Goal: Communication & Community: Answer question/provide support

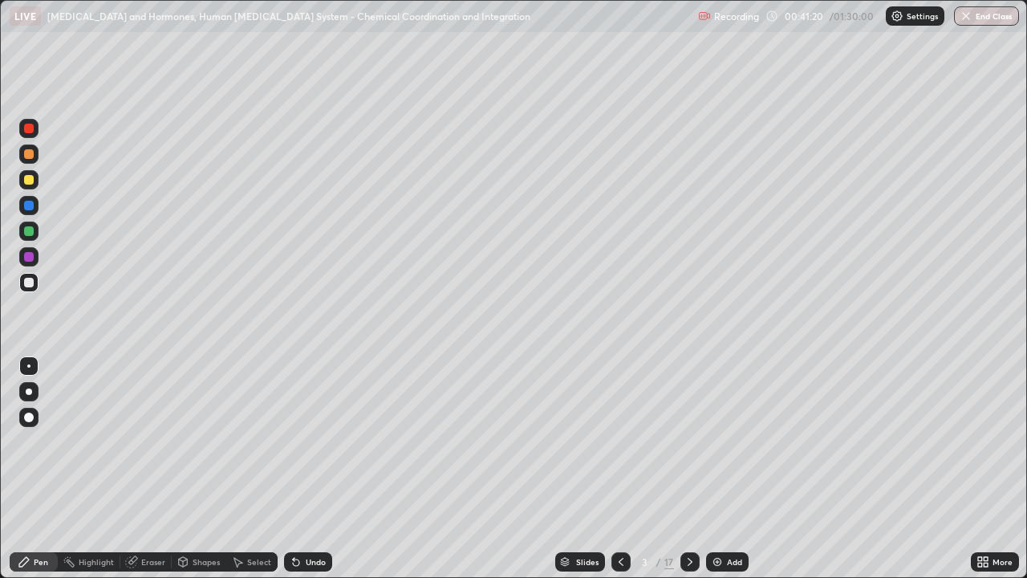
scroll to position [578, 1027]
click at [29, 181] on div at bounding box center [29, 180] width 10 height 10
click at [143, 563] on div "Eraser" at bounding box center [153, 562] width 24 height 8
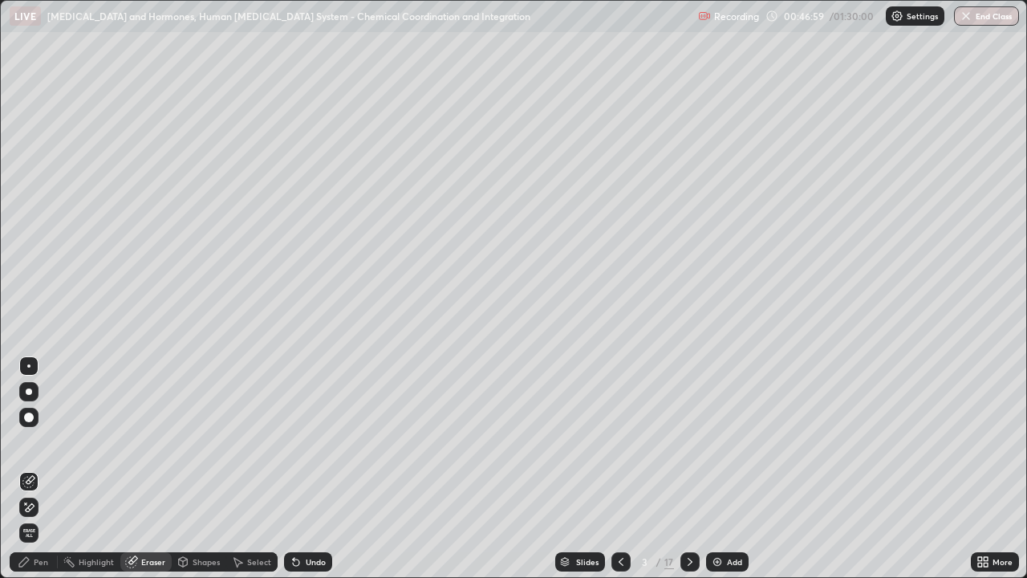
click at [30, 562] on icon at bounding box center [24, 561] width 13 height 13
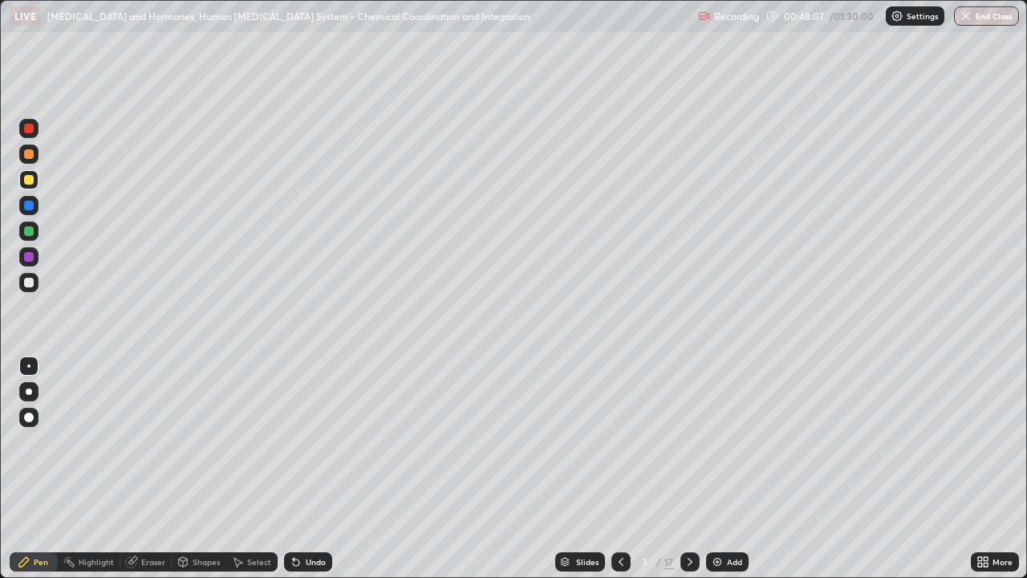
click at [32, 258] on div at bounding box center [29, 257] width 10 height 10
click at [306, 565] on div "Undo" at bounding box center [316, 562] width 20 height 8
click at [307, 567] on div "Undo" at bounding box center [308, 561] width 48 height 19
click at [30, 233] on div at bounding box center [29, 231] width 10 height 10
click at [717, 564] on img at bounding box center [717, 561] width 13 height 13
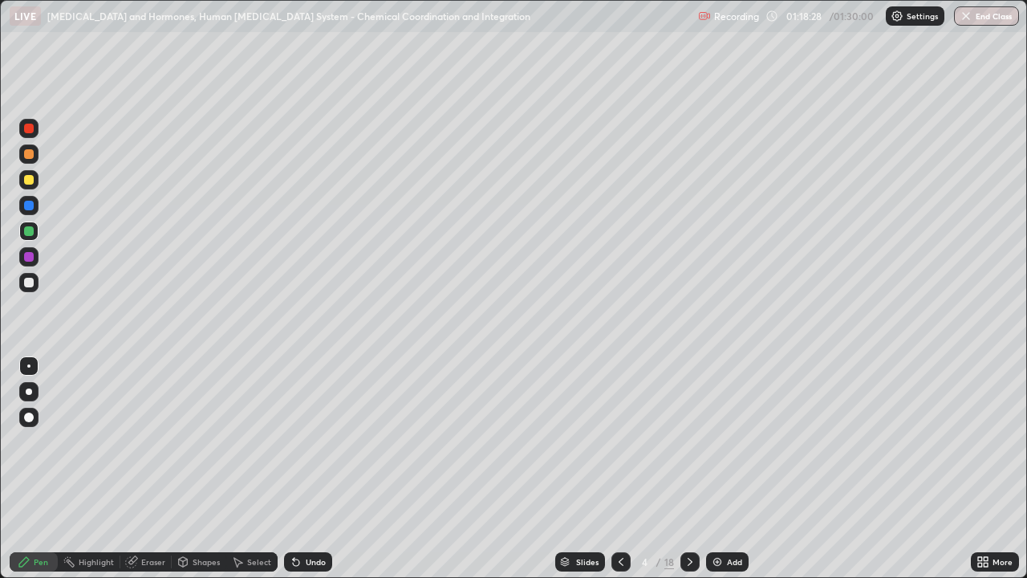
click at [32, 184] on div at bounding box center [28, 179] width 19 height 19
click at [310, 559] on div "Undo" at bounding box center [316, 562] width 20 height 8
click at [307, 561] on div "Undo" at bounding box center [316, 562] width 20 height 8
click at [306, 560] on div "Undo" at bounding box center [316, 562] width 20 height 8
click at [303, 559] on div "Undo" at bounding box center [308, 561] width 48 height 19
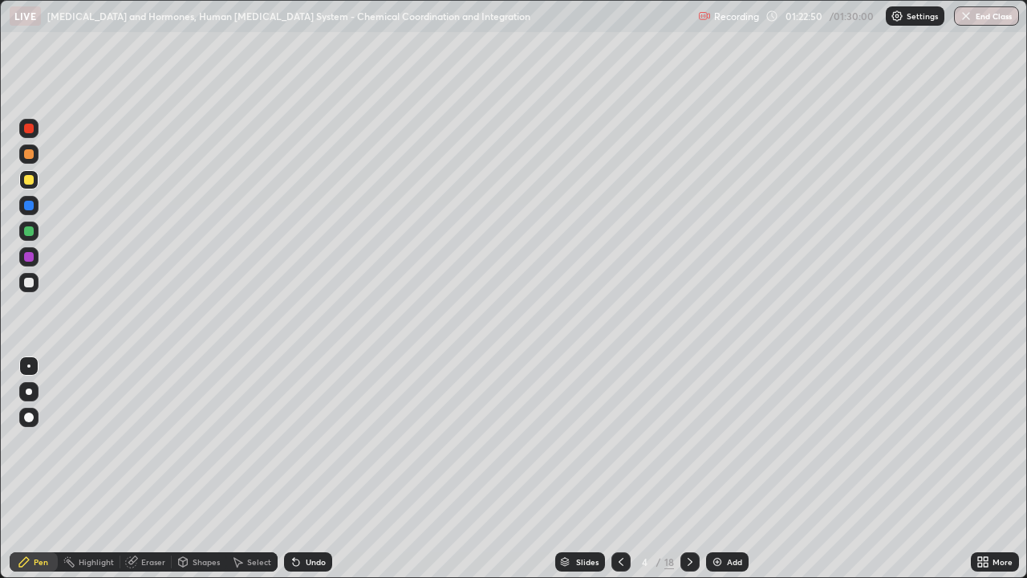
click at [724, 563] on div "Add" at bounding box center [727, 561] width 43 height 19
click at [314, 562] on div "Undo" at bounding box center [316, 562] width 20 height 8
click at [306, 561] on div "Undo" at bounding box center [316, 562] width 20 height 8
click at [689, 562] on icon at bounding box center [690, 561] width 13 height 13
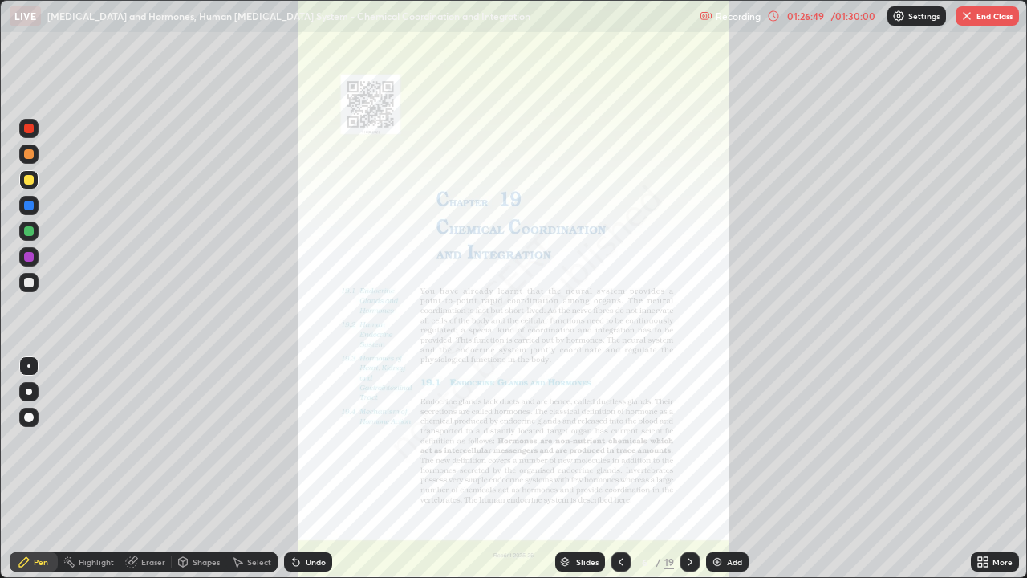
click at [620, 562] on icon at bounding box center [621, 561] width 13 height 13
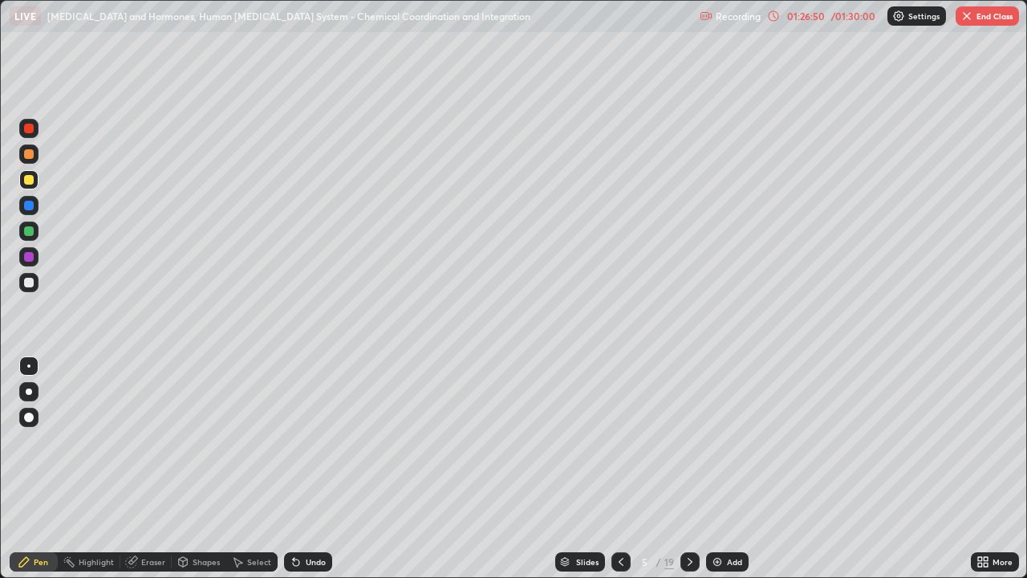
click at [622, 562] on icon at bounding box center [621, 561] width 13 height 13
click at [689, 562] on icon at bounding box center [690, 561] width 13 height 13
click at [30, 257] on div at bounding box center [29, 257] width 10 height 10
click at [619, 562] on icon at bounding box center [621, 562] width 5 height 8
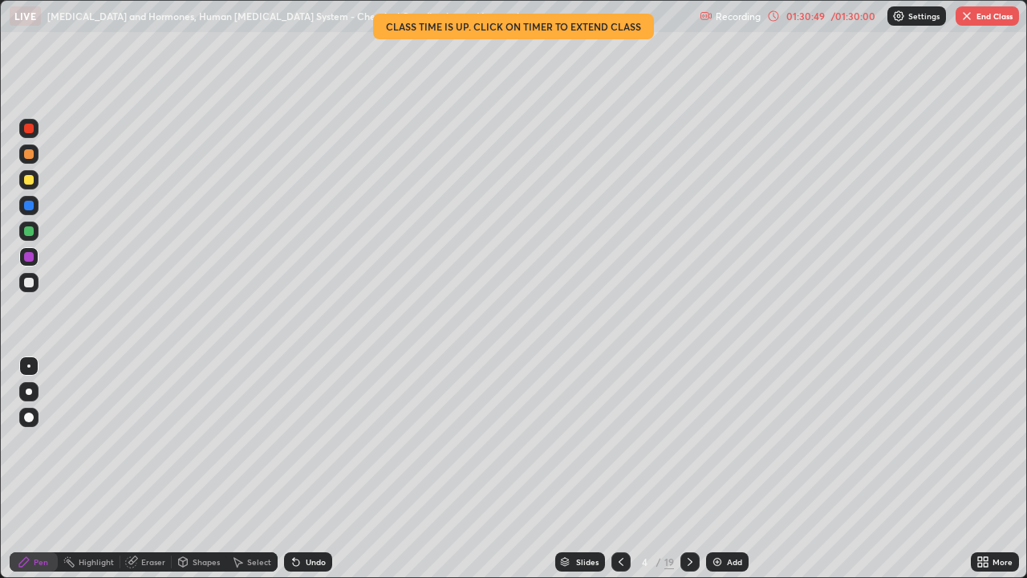
click at [689, 562] on icon at bounding box center [690, 561] width 13 height 13
click at [681, 553] on div at bounding box center [690, 561] width 19 height 19
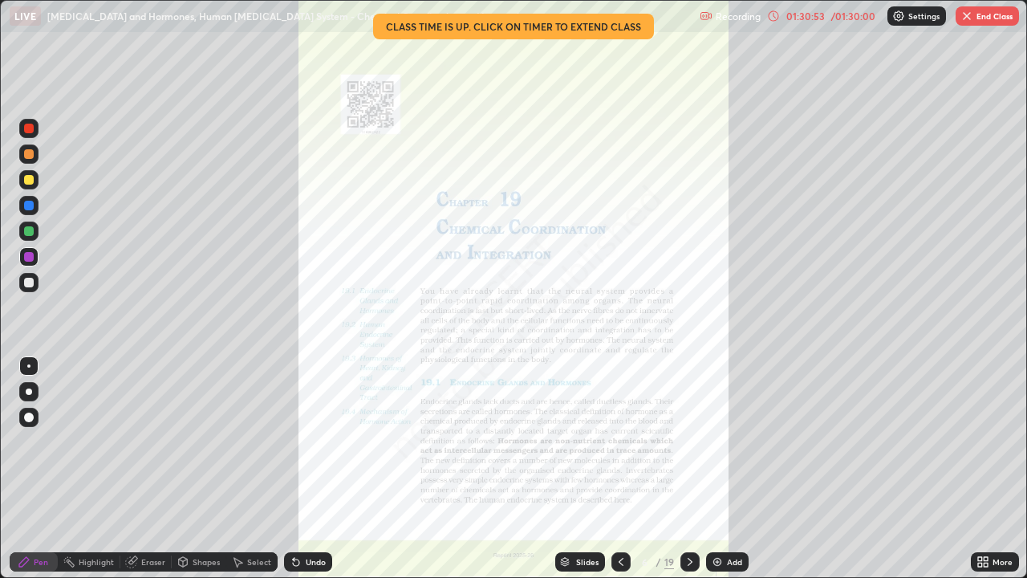
click at [684, 555] on icon at bounding box center [690, 561] width 13 height 13
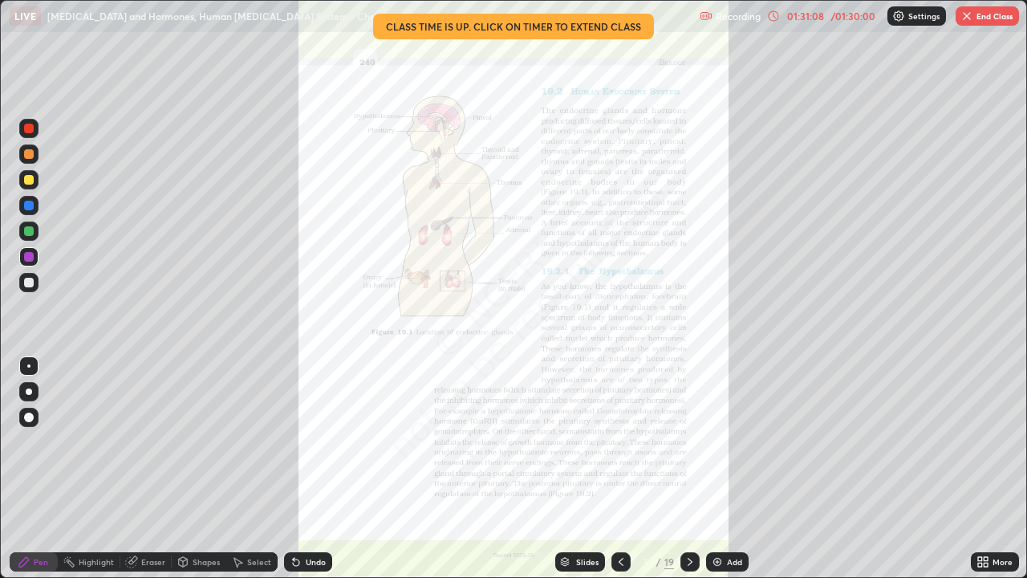
click at [980, 18] on button "End Class" at bounding box center [987, 15] width 63 height 19
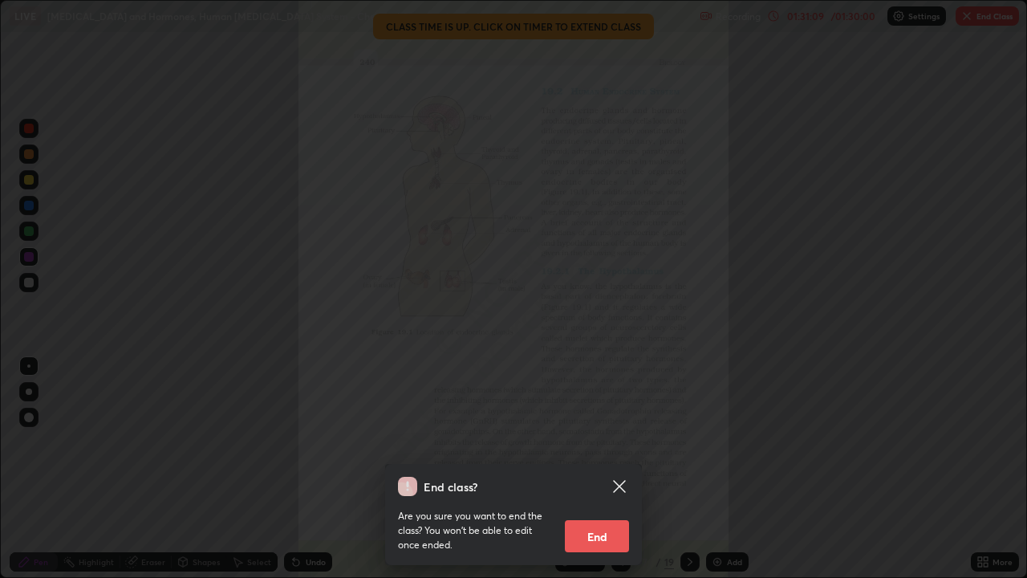
click at [595, 538] on button "End" at bounding box center [597, 536] width 64 height 32
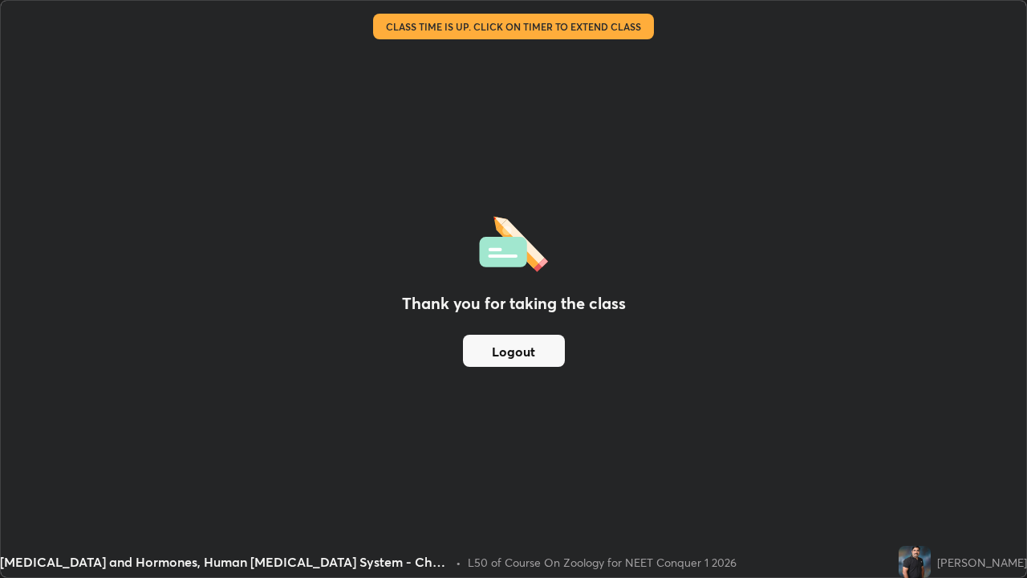
click at [514, 359] on button "Logout" at bounding box center [514, 351] width 102 height 32
